Goal: Register for event/course: Sign up to attend an event or enroll in a course

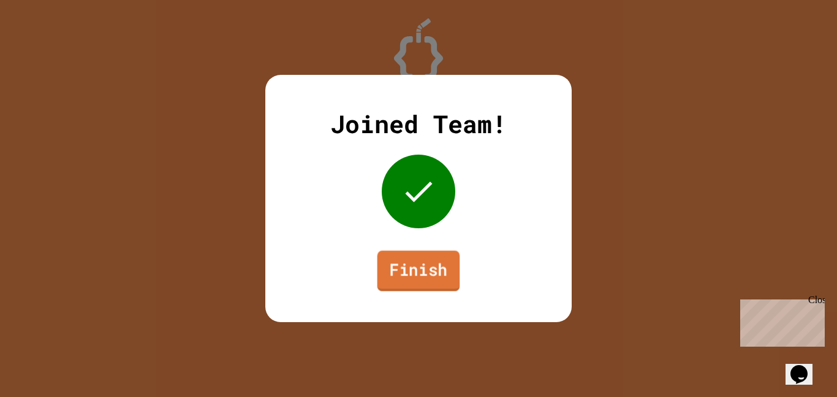
click at [421, 265] on link "Finish" at bounding box center [419, 270] width 83 height 40
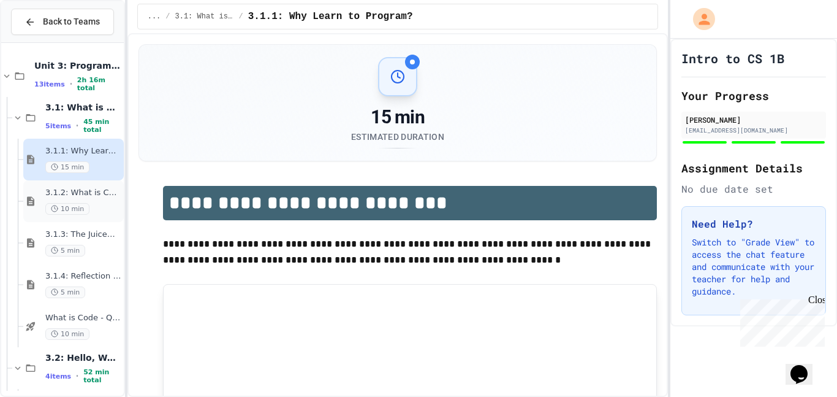
scroll to position [381, 0]
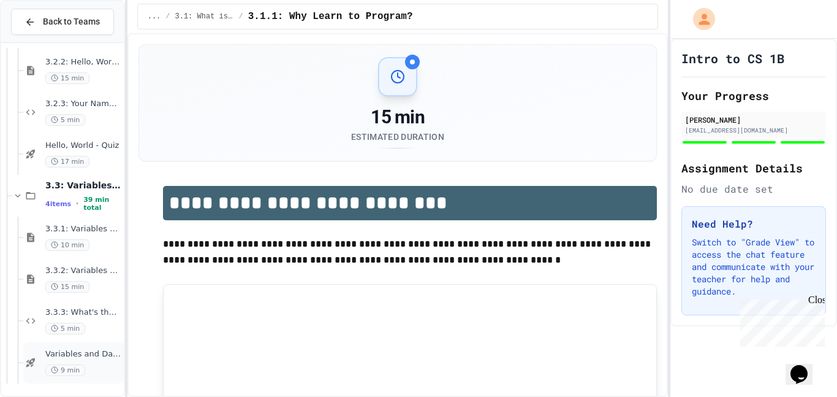
click at [80, 348] on div "Variables and Data types - quiz 9 min" at bounding box center [73, 362] width 101 height 42
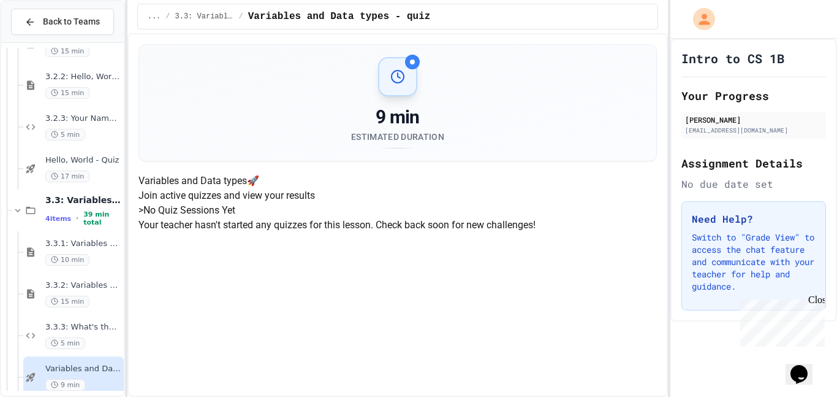
scroll to position [381, 0]
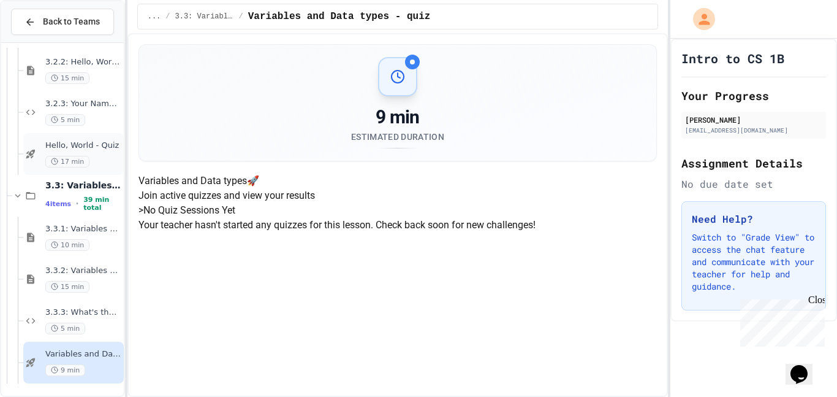
click at [65, 170] on div "Hello, World - Quiz 17 min" at bounding box center [73, 154] width 101 height 42
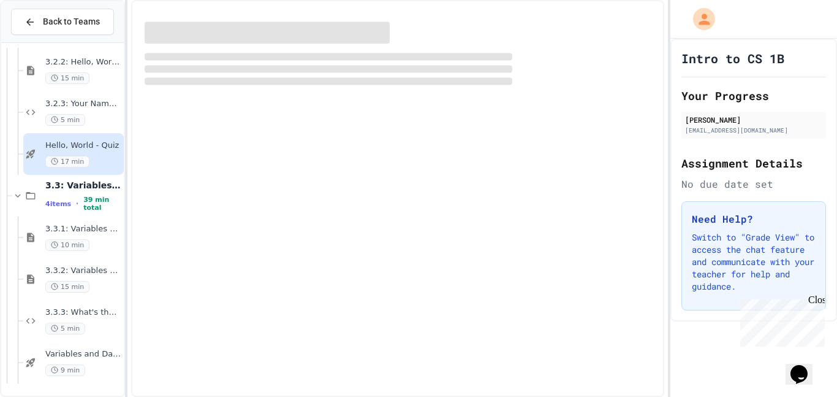
scroll to position [366, 0]
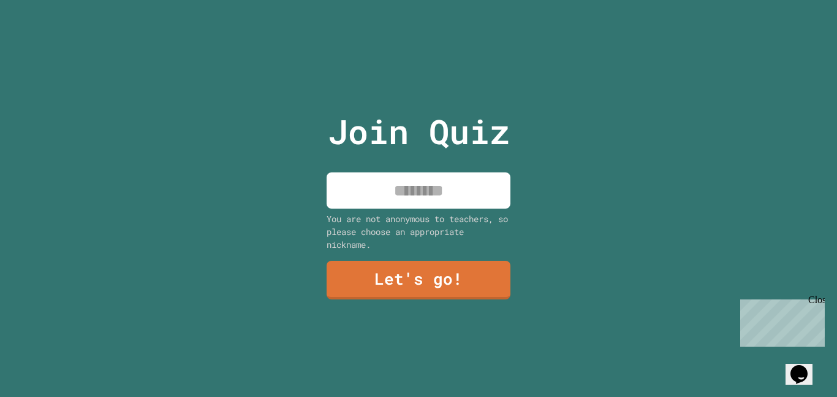
click at [416, 191] on input at bounding box center [419, 190] width 184 height 36
type input "******"
click at [386, 286] on link "Let's go!" at bounding box center [419, 279] width 184 height 40
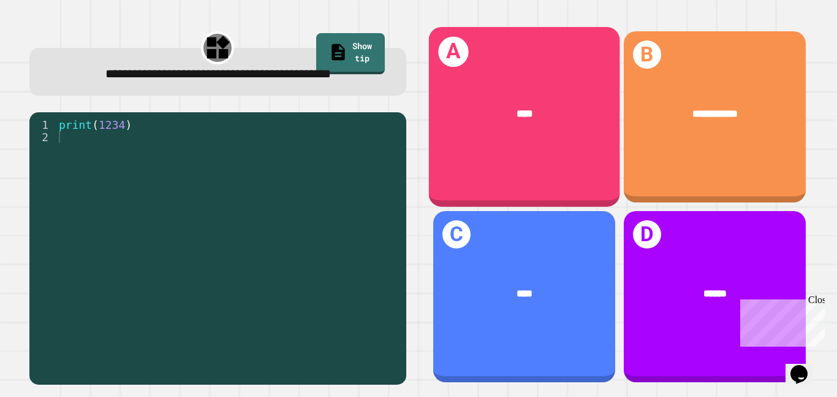
click at [555, 104] on div "****" at bounding box center [523, 114] width 191 height 58
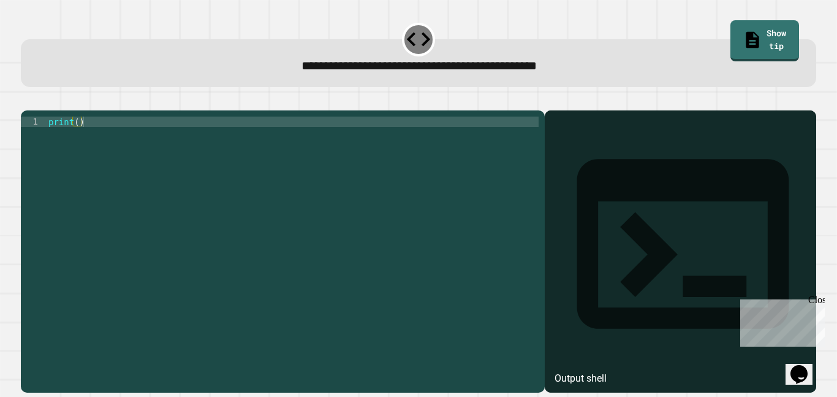
click at [78, 141] on div "print ( )" at bounding box center [292, 246] width 493 height 261
type textarea "**********"
click at [27, 101] on icon "button" at bounding box center [27, 101] width 0 height 0
click at [74, 142] on div "print ( )" at bounding box center [292, 246] width 493 height 261
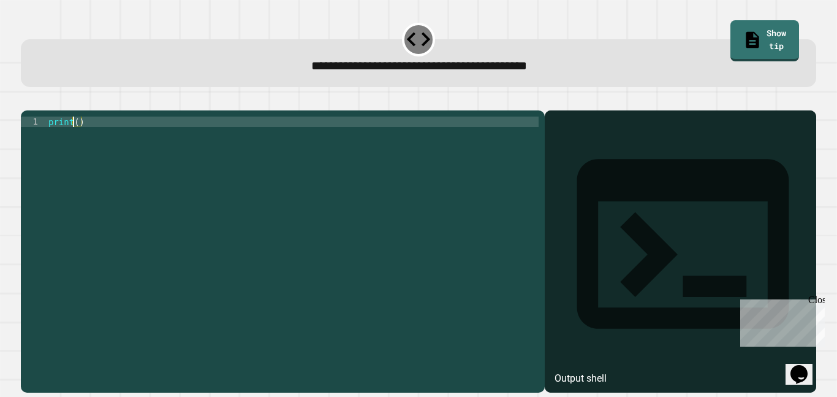
click at [79, 143] on div "print ( )" at bounding box center [292, 246] width 493 height 261
type textarea "**********"
click at [27, 101] on button "button" at bounding box center [27, 101] width 0 height 0
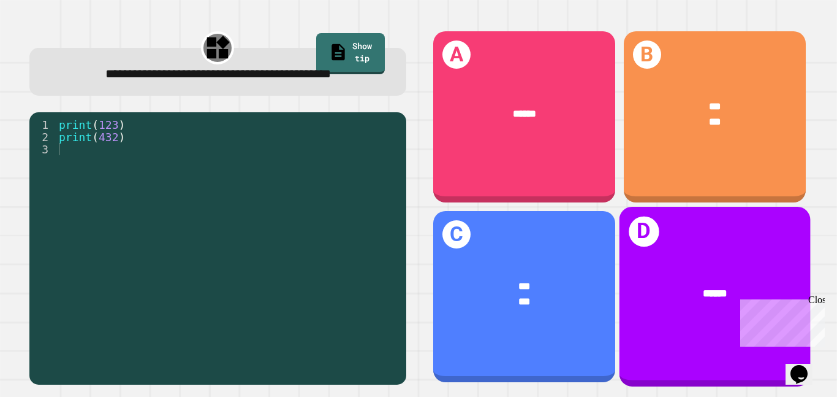
click at [669, 278] on div "******" at bounding box center [714, 293] width 191 height 58
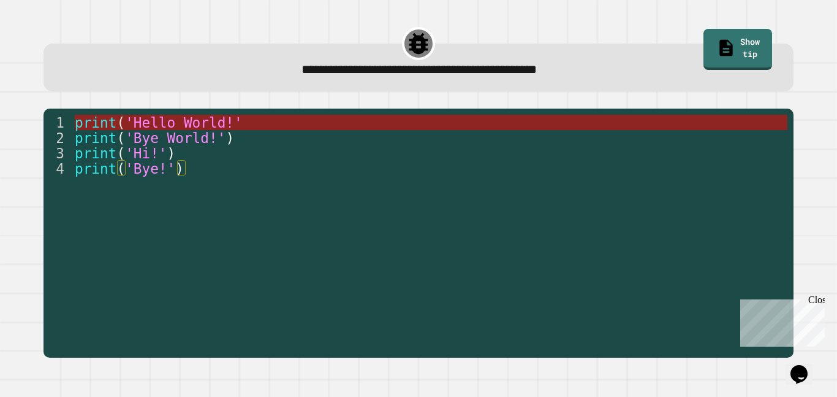
click at [182, 119] on span "'Hello World!'" at bounding box center [184, 123] width 118 height 16
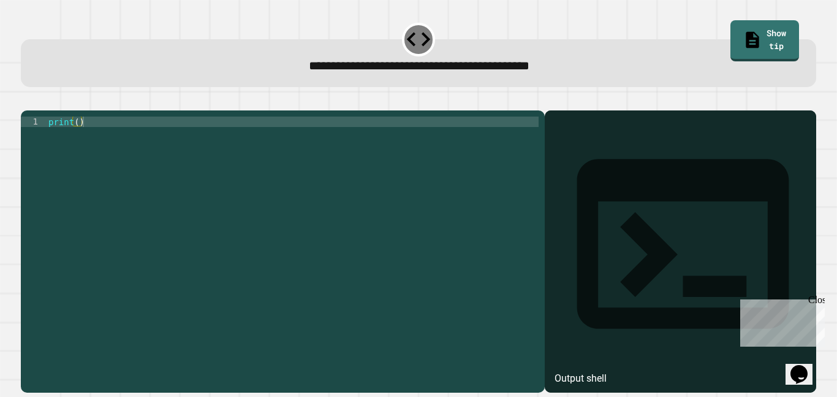
click at [77, 143] on div "print ( )" at bounding box center [292, 246] width 493 height 261
type textarea "**********"
click at [39, 109] on icon "button" at bounding box center [35, 108] width 7 height 9
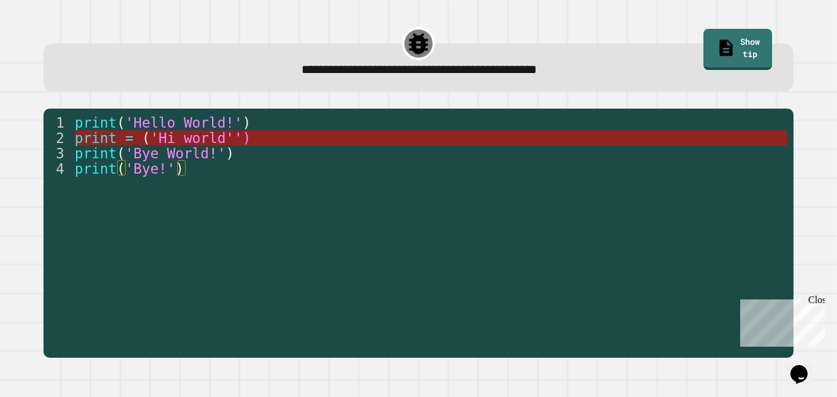
click at [242, 135] on span "'Hi world'')" at bounding box center [200, 138] width 101 height 16
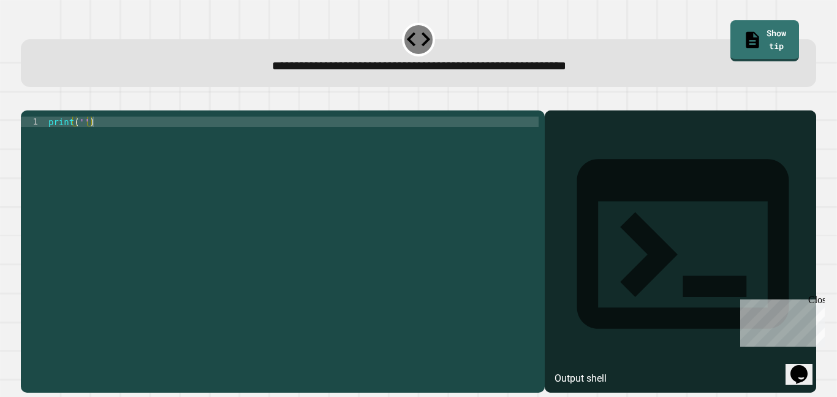
click at [81, 141] on div "print ( '' )" at bounding box center [292, 246] width 493 height 261
click at [37, 108] on icon "button" at bounding box center [35, 108] width 7 height 9
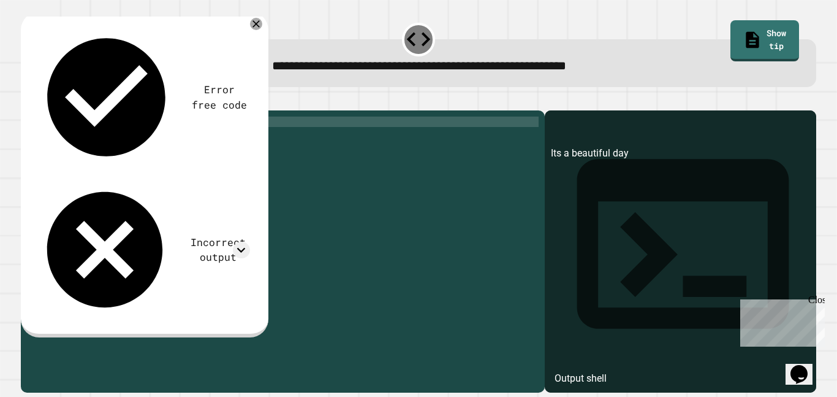
click at [91, 143] on div "print ( 'Its a beautiful day' )" at bounding box center [292, 246] width 493 height 261
click at [83, 142] on div "print ( 'Its a beautiful day' )" at bounding box center [292, 246] width 493 height 261
click at [97, 141] on div "print ( ' Its a beautiful day' )" at bounding box center [292, 246] width 493 height 261
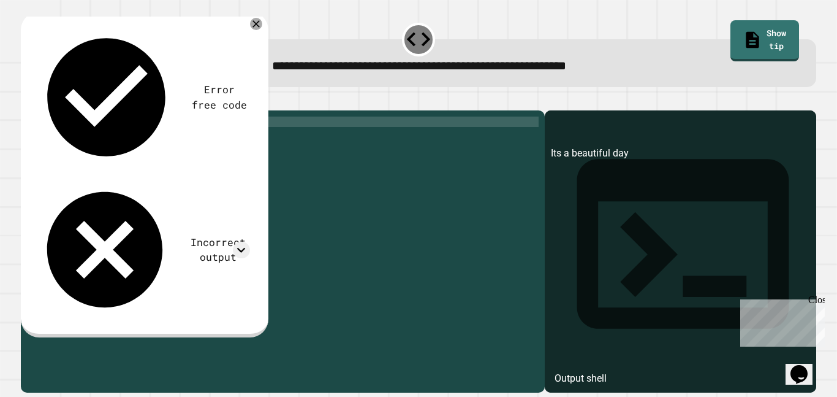
scroll to position [0, 7]
click at [27, 101] on icon "button" at bounding box center [27, 101] width 0 height 0
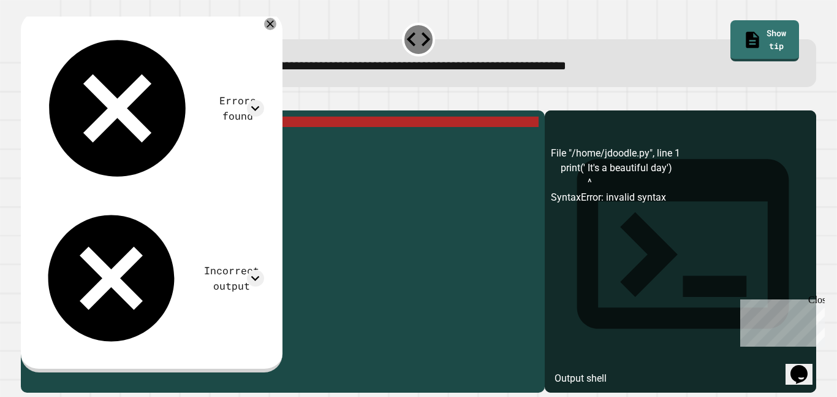
click at [102, 138] on div "print ( ' It' s a beautiful day ')" at bounding box center [292, 246] width 493 height 261
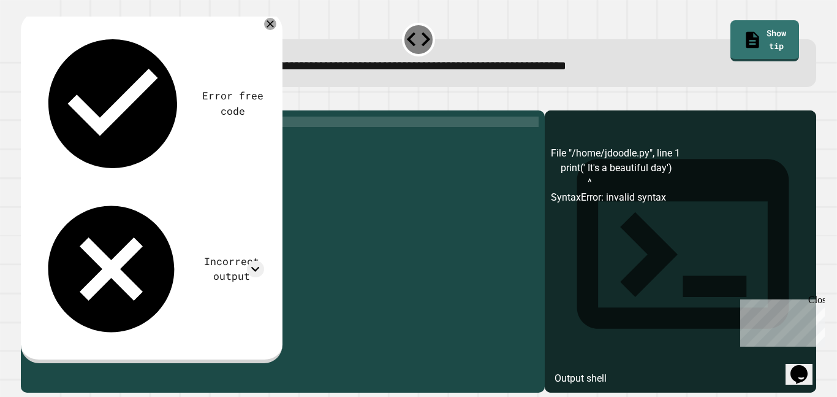
scroll to position [0, 7]
click at [27, 101] on icon "button" at bounding box center [27, 101] width 0 height 0
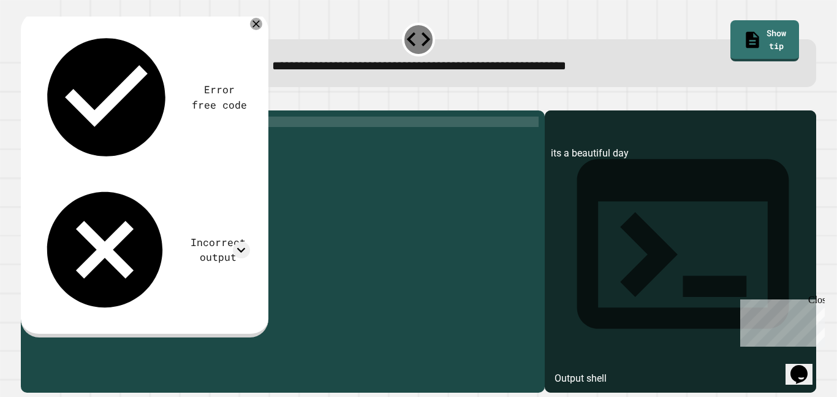
click at [175, 144] on div "print ( 'its a beautiful day' )" at bounding box center [292, 246] width 493 height 261
click at [91, 138] on div "print ( 'its a beautiful day' )" at bounding box center [292, 246] width 493 height 261
click at [36, 110] on div at bounding box center [419, 103] width 796 height 15
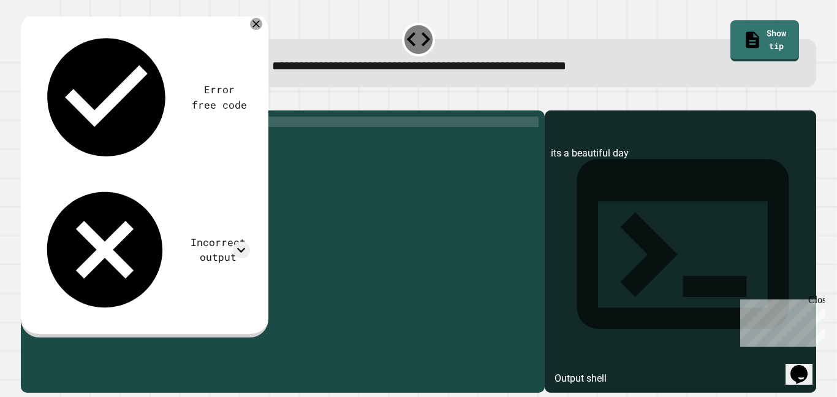
click at [27, 101] on button "button" at bounding box center [27, 101] width 0 height 0
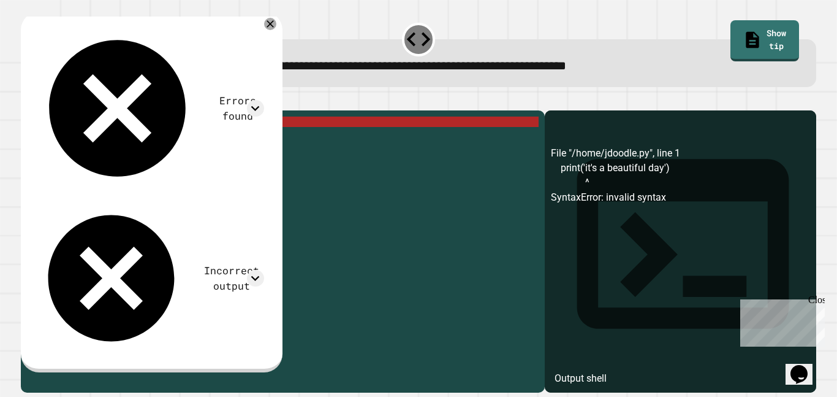
click at [96, 140] on div "print ( 'it' s a beautiful day ')" at bounding box center [292, 246] width 493 height 261
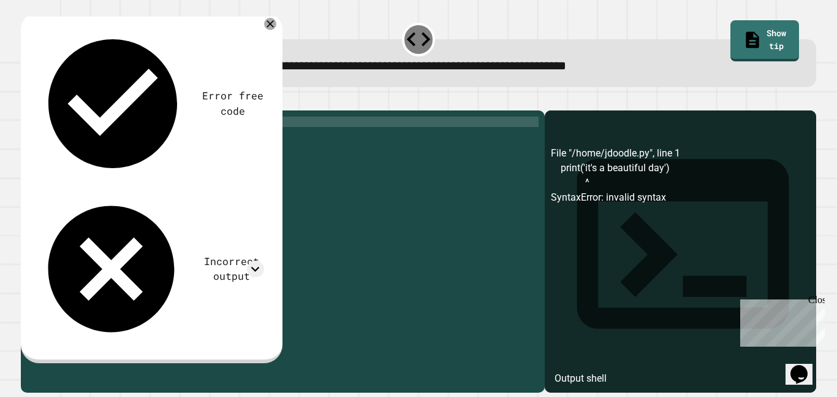
click at [27, 101] on icon "button" at bounding box center [27, 101] width 0 height 0
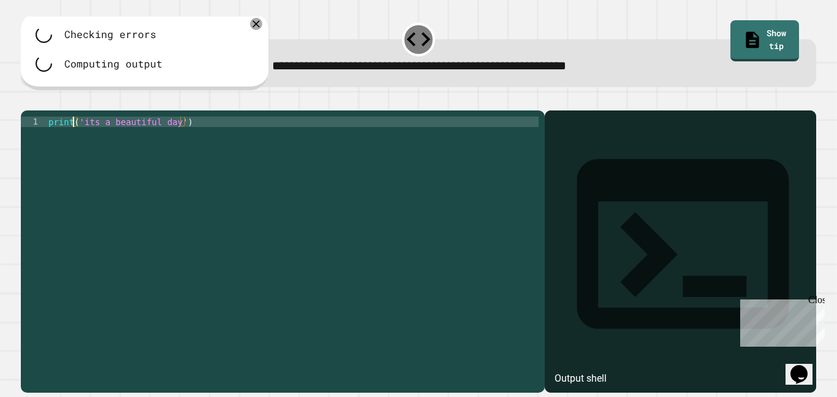
click at [72, 141] on div "print ( 'its a beautiful day' )" at bounding box center [292, 246] width 493 height 261
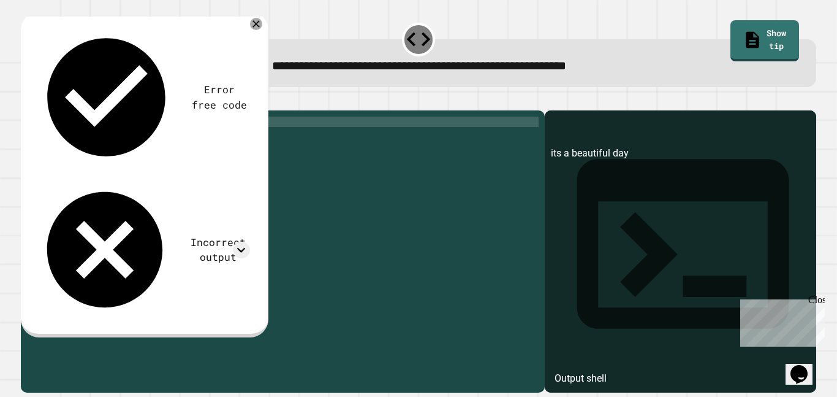
type textarea "**********"
click at [27, 101] on icon "button" at bounding box center [27, 101] width 0 height 0
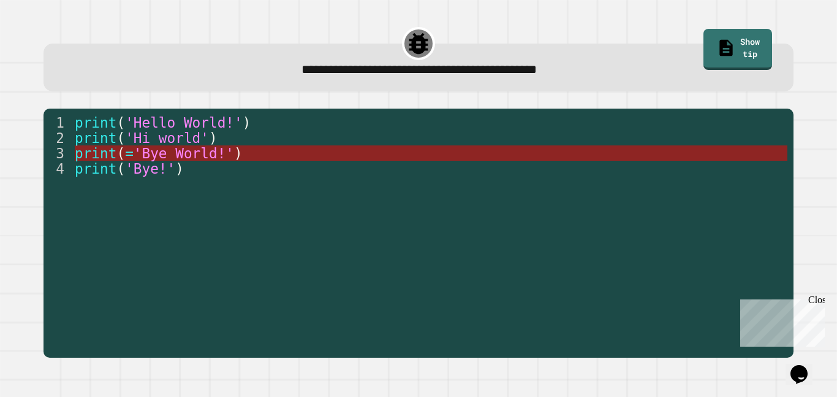
click at [194, 154] on span "'Bye World!'" at bounding box center [184, 153] width 101 height 16
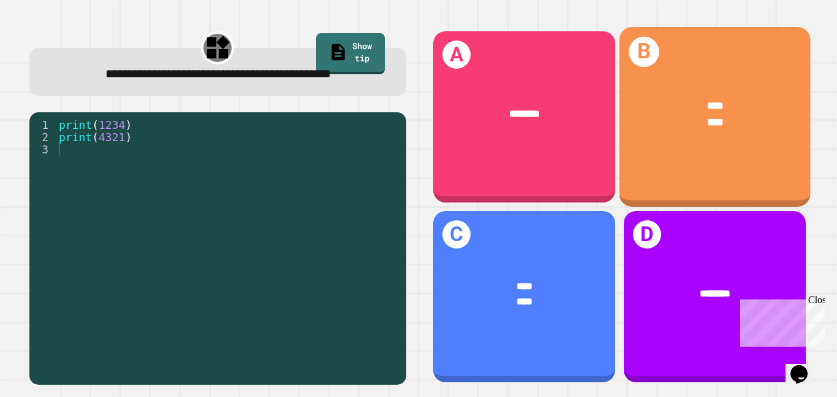
click at [711, 129] on div "****" at bounding box center [715, 121] width 148 height 16
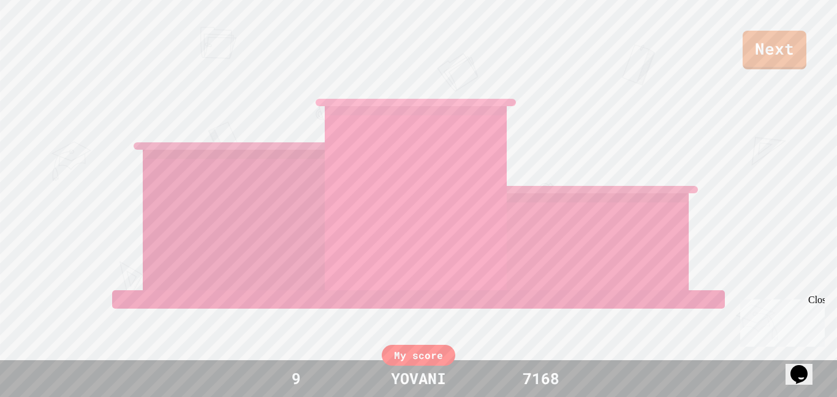
click at [744, 44] on div "Next" at bounding box center [418, 34] width 837 height 69
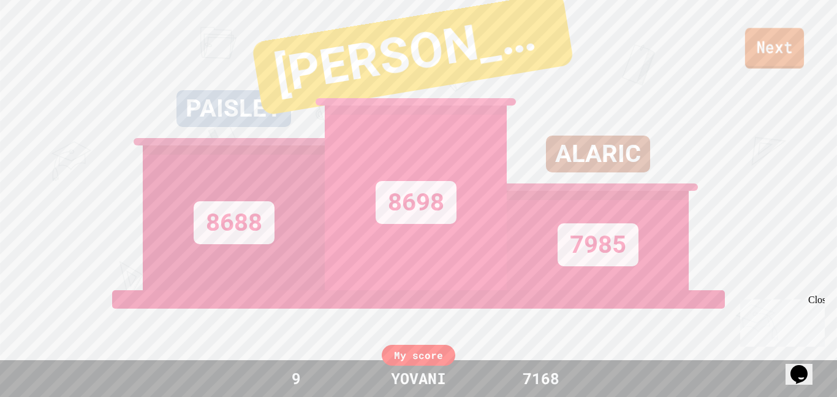
click at [750, 47] on link "Next" at bounding box center [774, 48] width 59 height 40
